Goal: Task Accomplishment & Management: Manage account settings

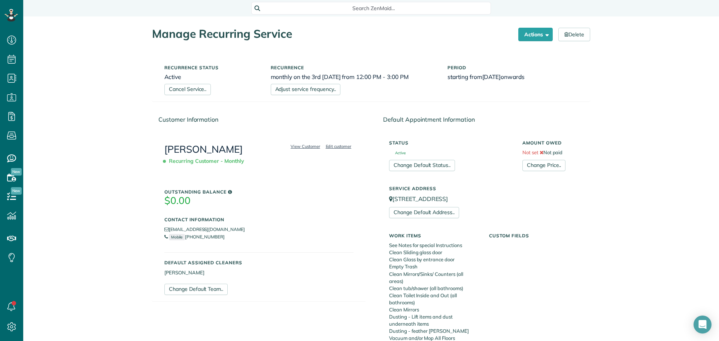
scroll to position [374, 0]
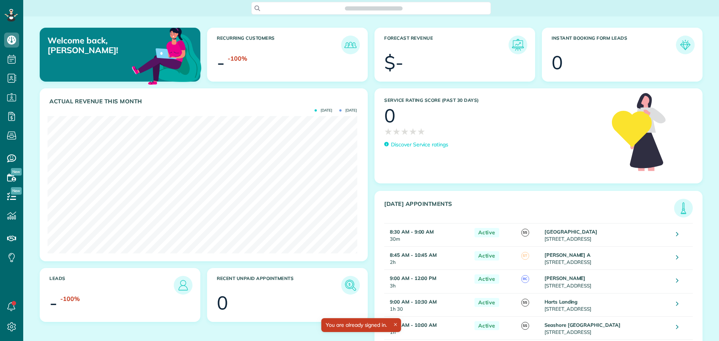
scroll to position [137, 309]
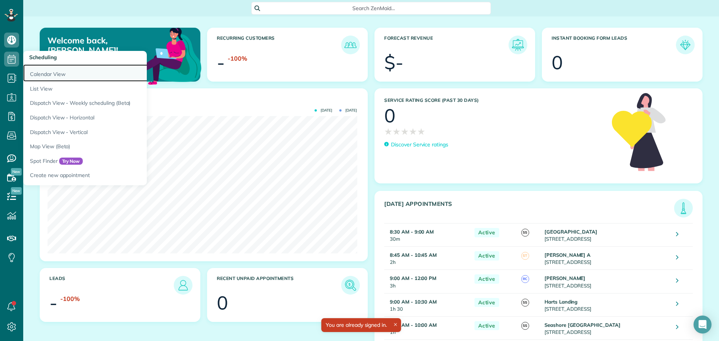
click at [35, 75] on link "Calendar View" at bounding box center [116, 72] width 187 height 17
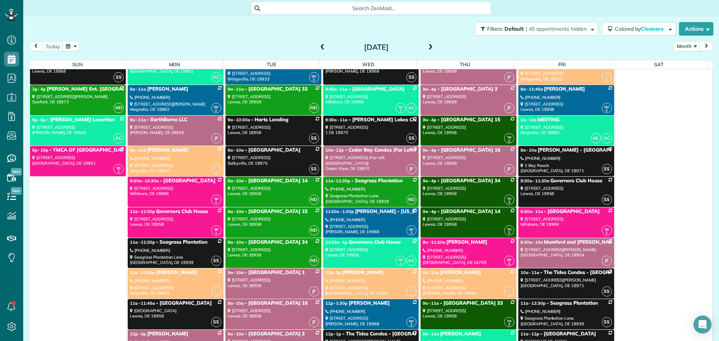
scroll to position [3893, 0]
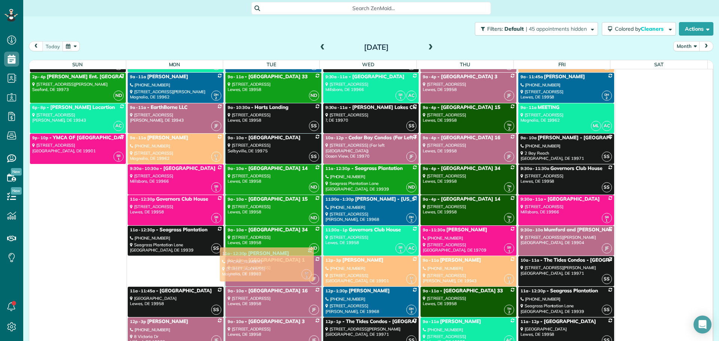
drag, startPoint x: 150, startPoint y: 264, endPoint x: 244, endPoint y: 255, distance: 94.0
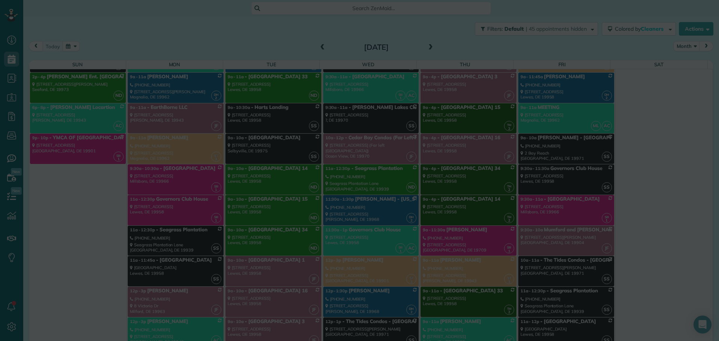
scroll to position [4364, 0]
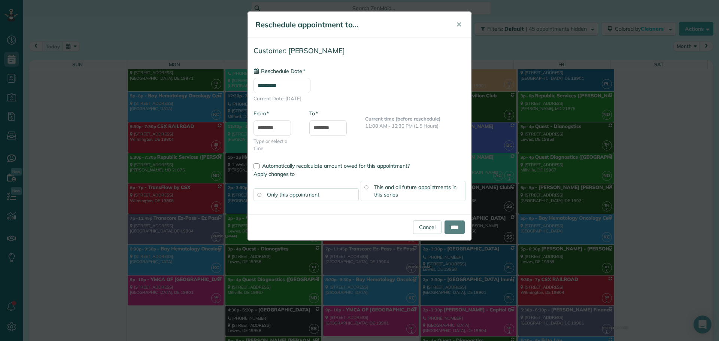
type input "**********"
click at [459, 221] on input "****" at bounding box center [454, 227] width 20 height 13
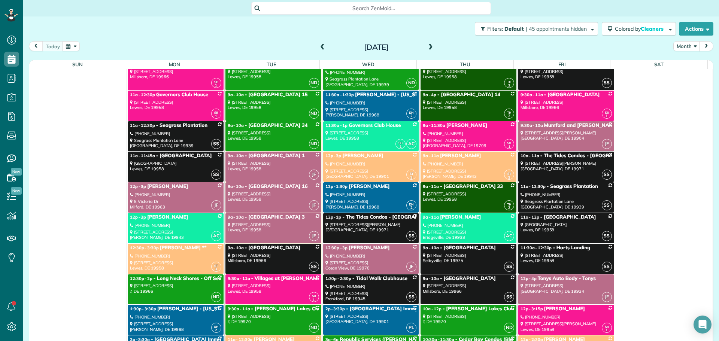
scroll to position [3877, 0]
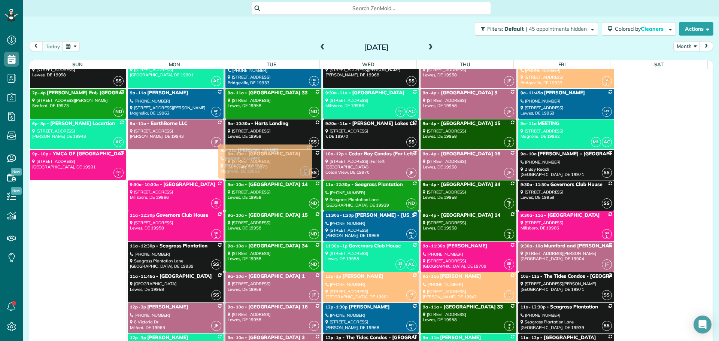
drag, startPoint x: 167, startPoint y: 167, endPoint x: 259, endPoint y: 161, distance: 92.2
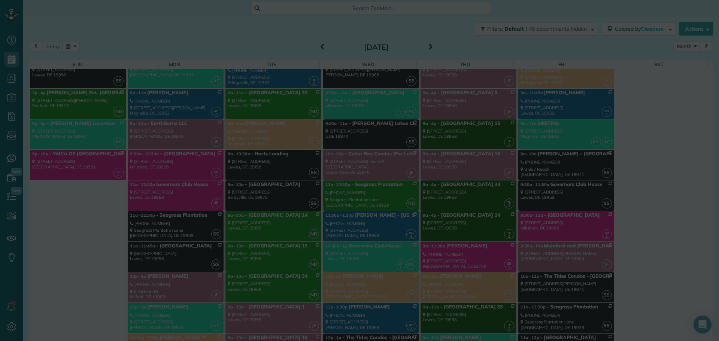
scroll to position [4348, 0]
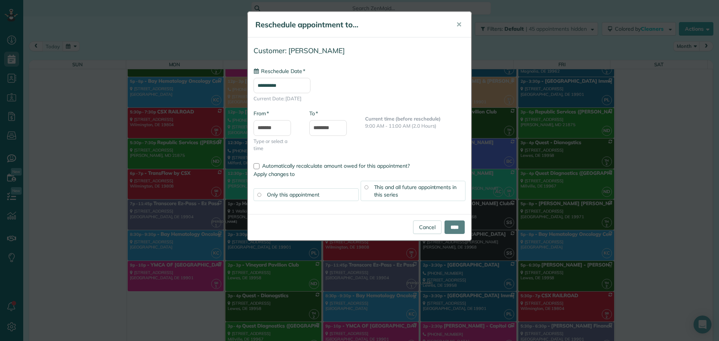
type input "**********"
click at [449, 227] on input "****" at bounding box center [454, 227] width 20 height 13
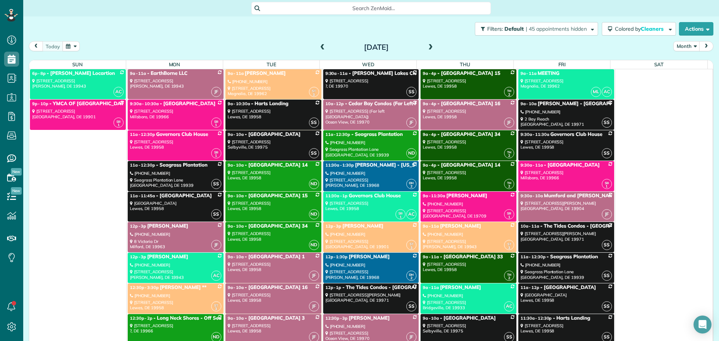
scroll to position [3936, 0]
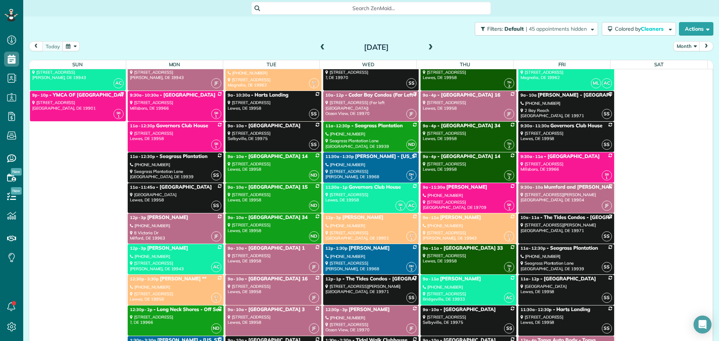
click at [347, 252] on div "12p - 1:30p Danni Clausi" at bounding box center [370, 248] width 91 height 6
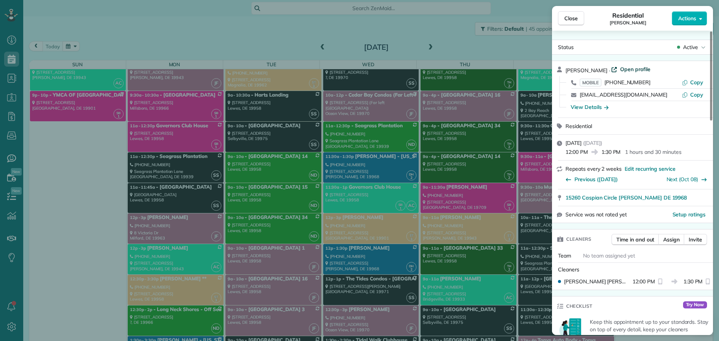
click at [626, 69] on span "Open profile" at bounding box center [635, 69] width 30 height 7
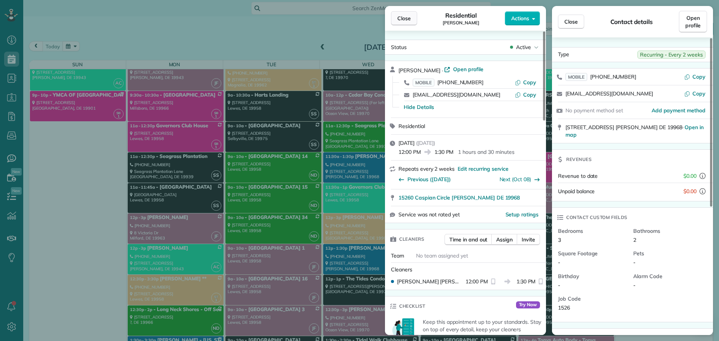
click at [408, 16] on span "Close" at bounding box center [403, 18] width 13 height 7
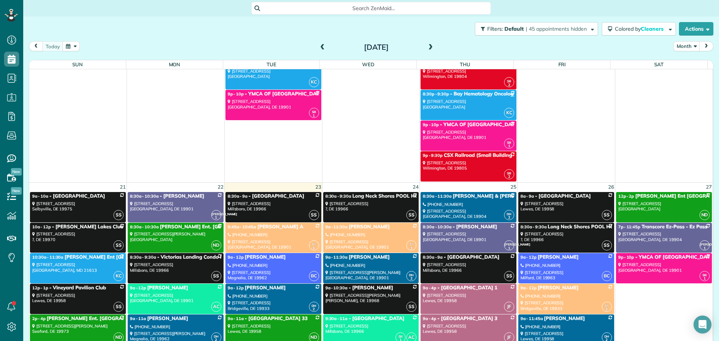
scroll to position [3637, 0]
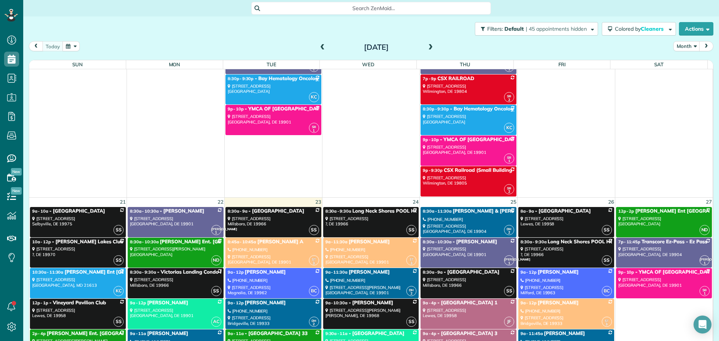
click at [465, 214] on div "8:30a - 11:30a Eric & Luz Dayton" at bounding box center [468, 211] width 91 height 6
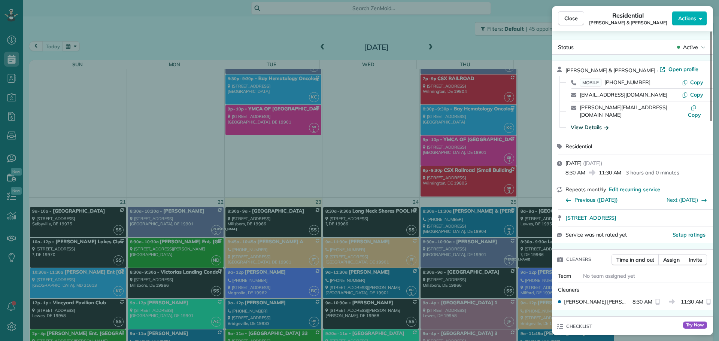
click at [586, 124] on div "View Details" at bounding box center [590, 127] width 38 height 7
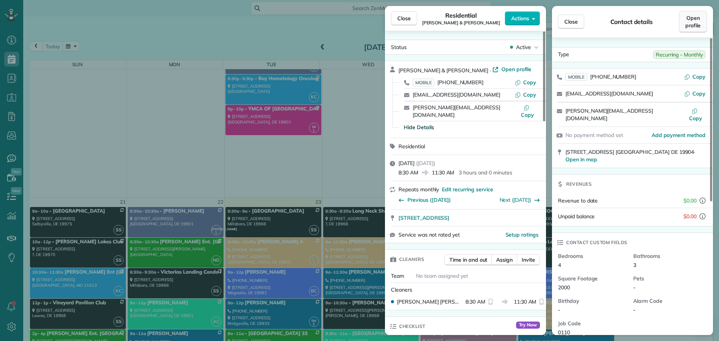
click at [694, 24] on span "Open profile" at bounding box center [692, 21] width 15 height 15
click at [529, 48] on span "Active" at bounding box center [523, 46] width 15 height 7
click at [493, 80] on span "Cancelled" at bounding box center [489, 81] width 24 height 7
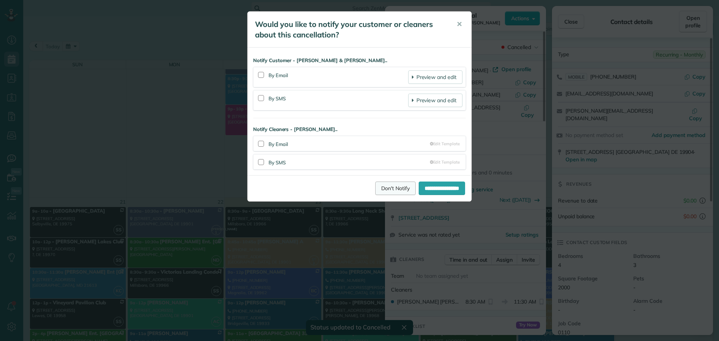
scroll to position [3637, 0]
click at [389, 191] on link "Don't Notify" at bounding box center [395, 188] width 40 height 13
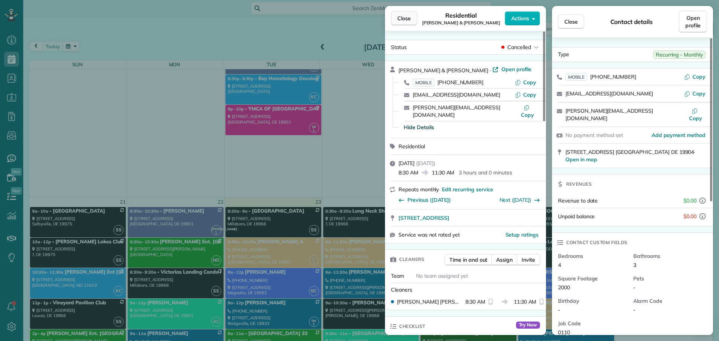
click at [401, 20] on span "Close" at bounding box center [403, 18] width 13 height 7
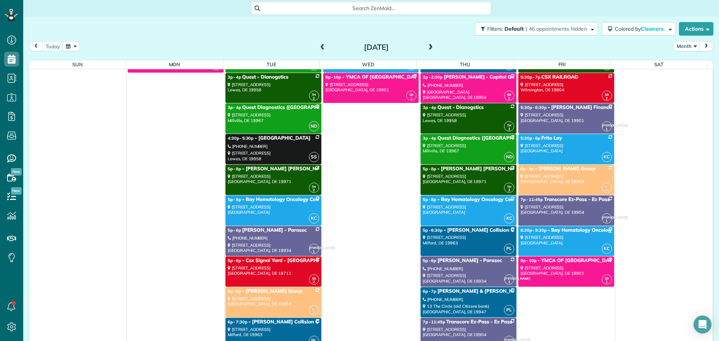
scroll to position [4498, 0]
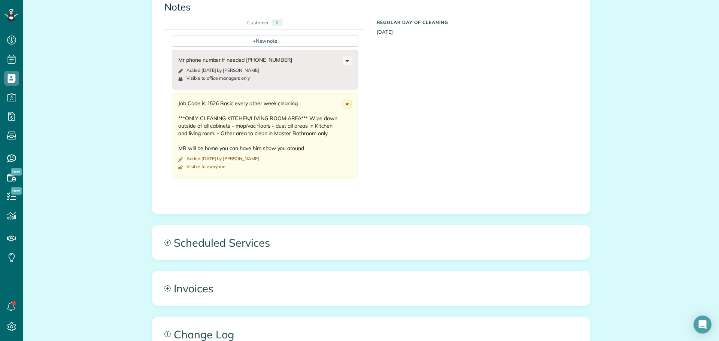
scroll to position [299, 0]
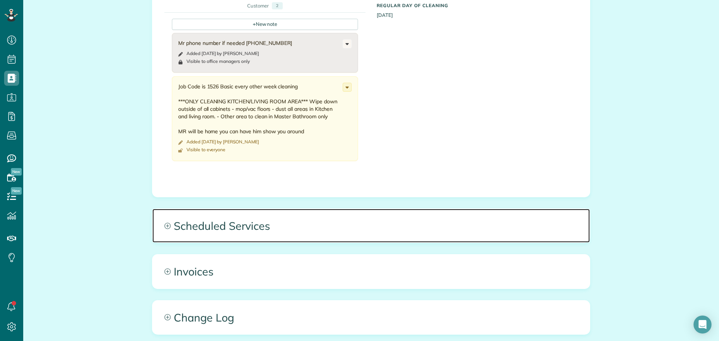
click at [241, 226] on span "Scheduled Services" at bounding box center [370, 226] width 437 height 34
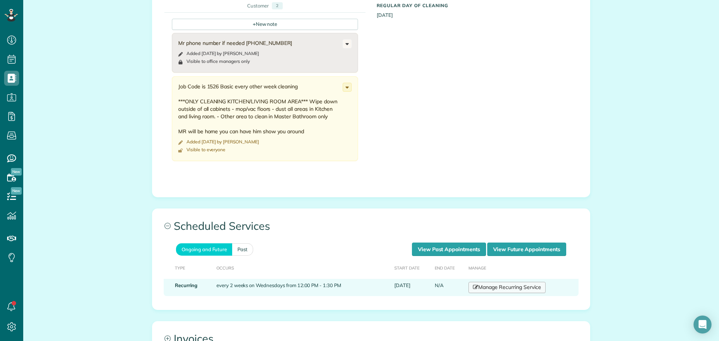
click at [496, 286] on link "Manage Recurring Service" at bounding box center [506, 287] width 77 height 11
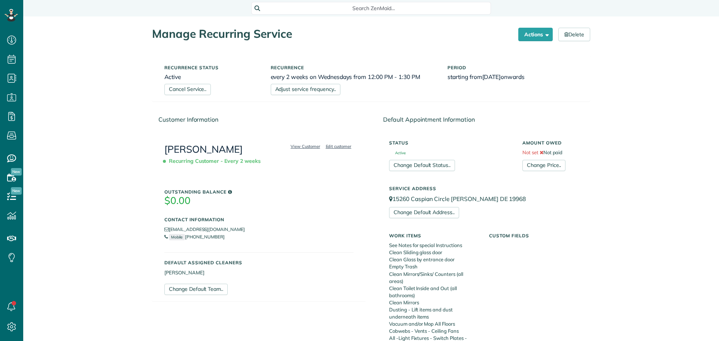
scroll to position [3, 3]
click at [180, 89] on link "Cancel Service.." at bounding box center [187, 89] width 46 height 11
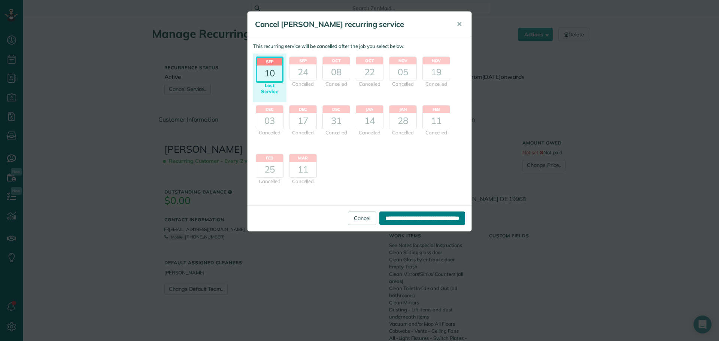
click at [379, 215] on input "**********" at bounding box center [422, 218] width 86 height 13
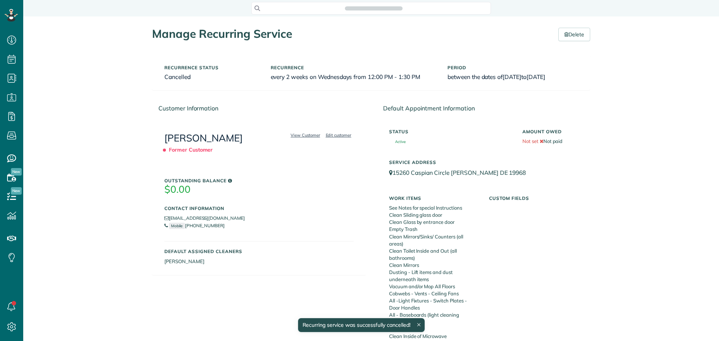
scroll to position [3, 3]
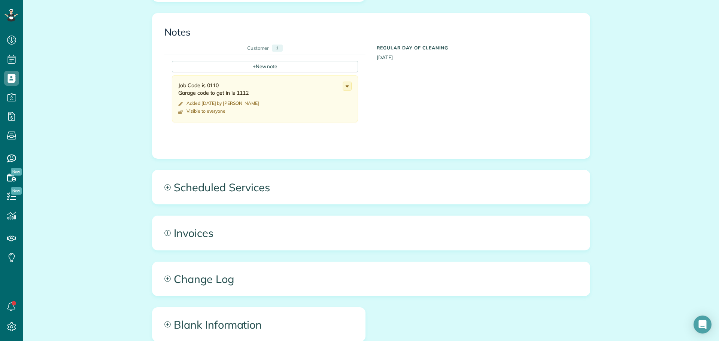
scroll to position [299, 0]
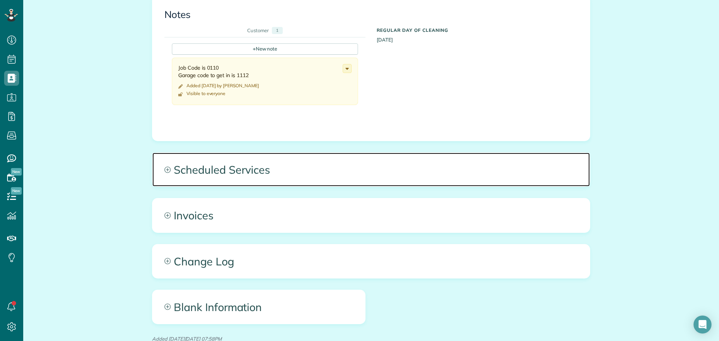
click at [227, 161] on span "Scheduled Services" at bounding box center [370, 170] width 437 height 34
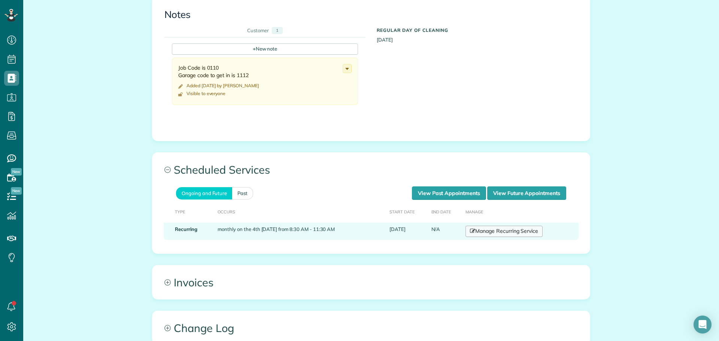
click at [487, 226] on link "Manage Recurring Service" at bounding box center [503, 231] width 77 height 11
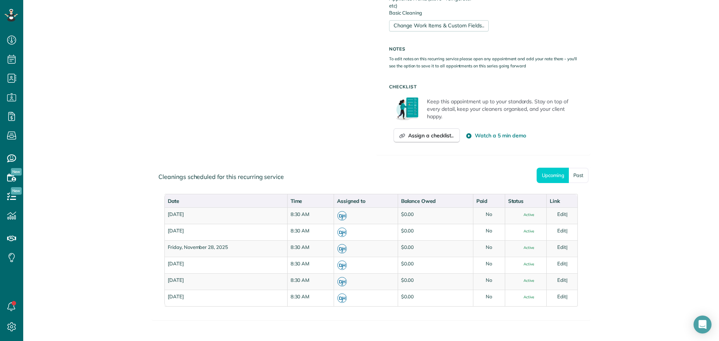
scroll to position [412, 0]
click at [573, 179] on link "Past" at bounding box center [579, 174] width 20 height 15
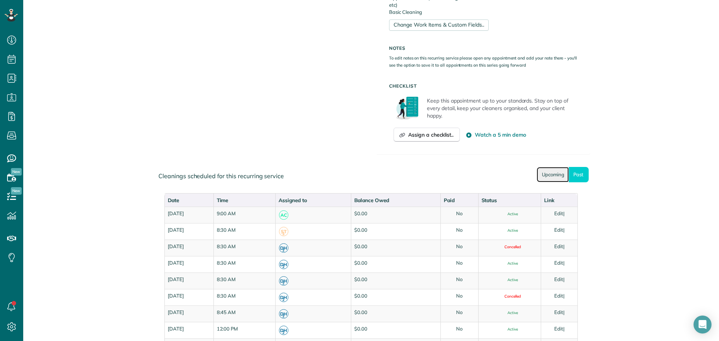
click at [547, 170] on link "Upcoming" at bounding box center [552, 174] width 32 height 15
